Goal: Task Accomplishment & Management: Manage account settings

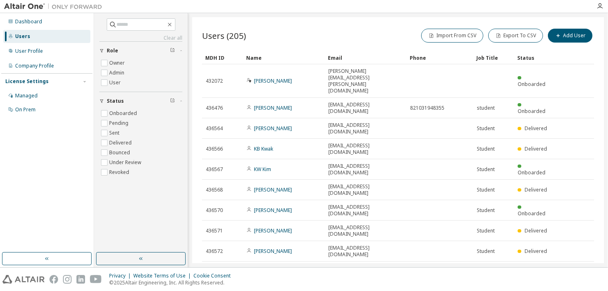
click at [486, 290] on icon "button" at bounding box center [485, 292] width 5 height 5
click at [486, 265] on div "100" at bounding box center [507, 264] width 65 height 10
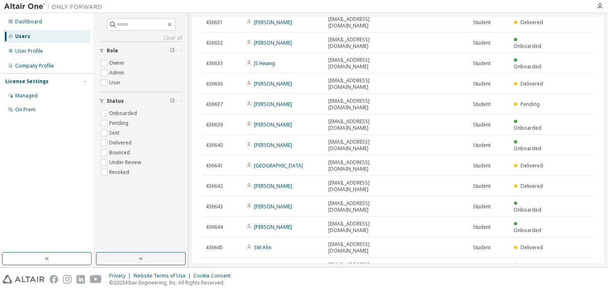
scroll to position [1219, 0]
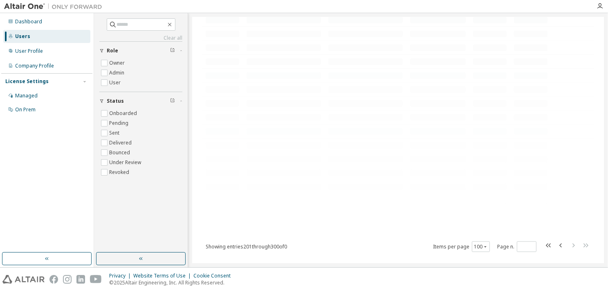
scroll to position [0, 0]
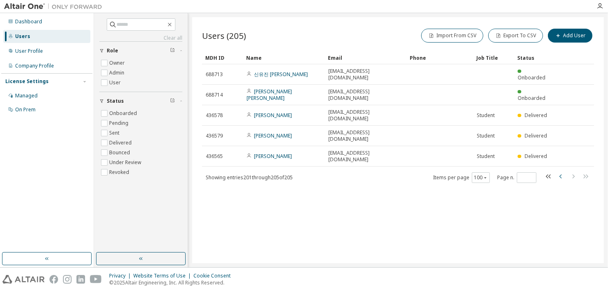
click at [561, 171] on icon "button" at bounding box center [561, 176] width 10 height 10
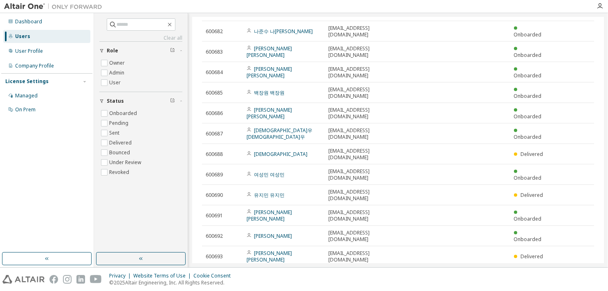
scroll to position [1229, 0]
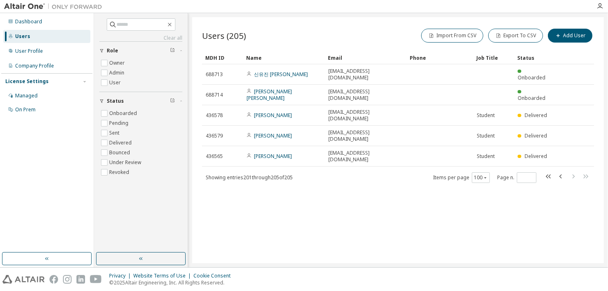
scroll to position [0, 0]
click at [558, 171] on icon "button" at bounding box center [561, 176] width 10 height 10
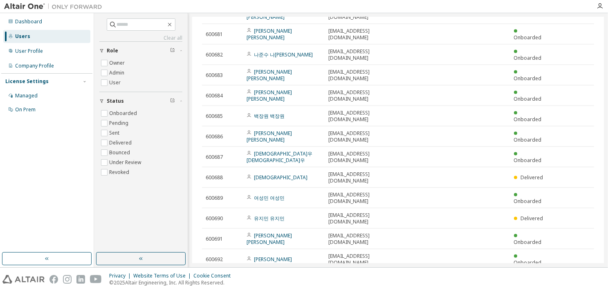
scroll to position [1229, 0]
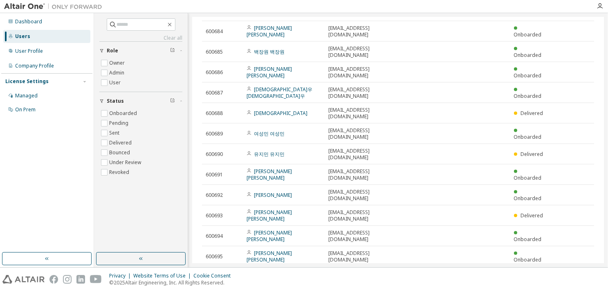
click at [565, 7] on div at bounding box center [348, 6] width 485 height 13
click at [550, 8] on div at bounding box center [348, 6] width 485 height 13
type input "*"
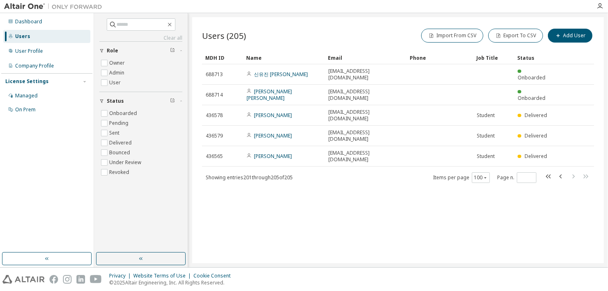
scroll to position [0, 0]
click at [364, 204] on div "Users (205) Import From CSV Export To CSV Add User Clear Load Save Save As Fiel…" at bounding box center [398, 140] width 412 height 246
click at [363, 204] on div "Users (205) Import From CSV Export To CSV Add User Clear Load Save Save As Fiel…" at bounding box center [398, 140] width 412 height 246
click at [361, 216] on div "Users (205) Import From CSV Export To CSV Add User Clear Load Save Save As Fiel…" at bounding box center [398, 140] width 412 height 246
